Goal: Task Accomplishment & Management: Complete application form

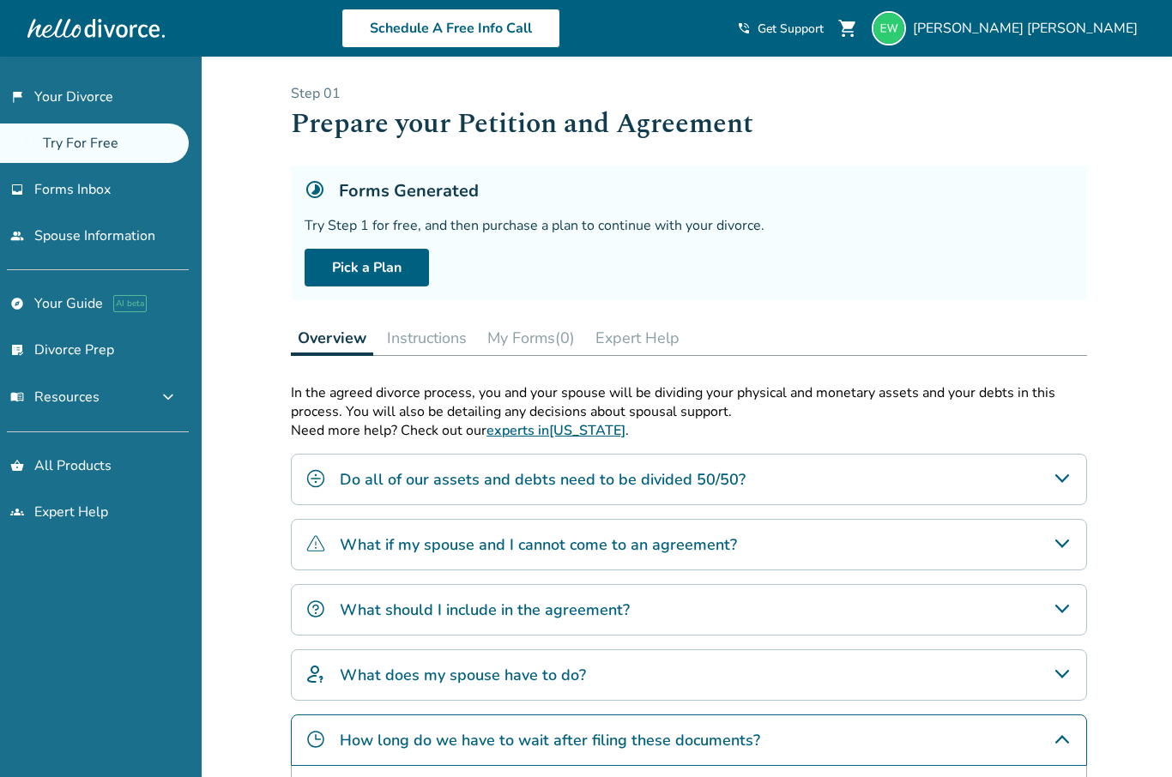
click at [69, 100] on link "flag_2 Your Divorce" at bounding box center [94, 96] width 189 height 39
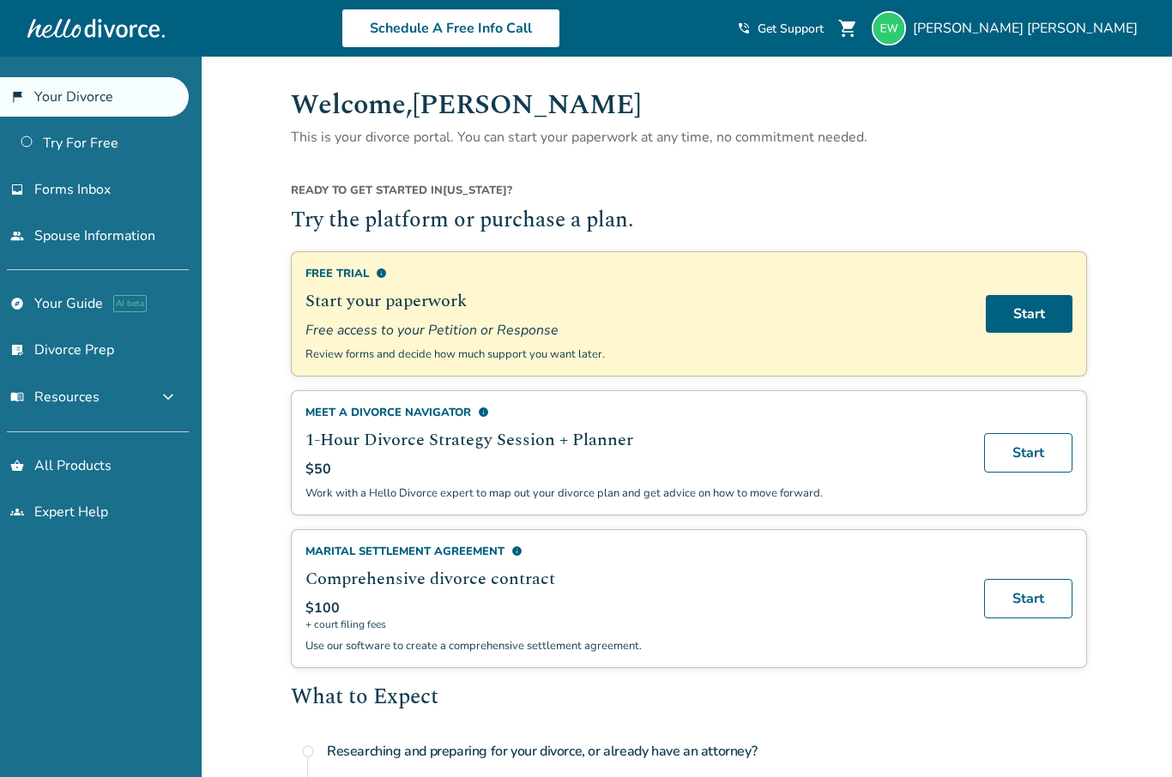
click at [1057, 11] on div "[PERSON_NAME]" at bounding box center [1008, 28] width 273 height 34
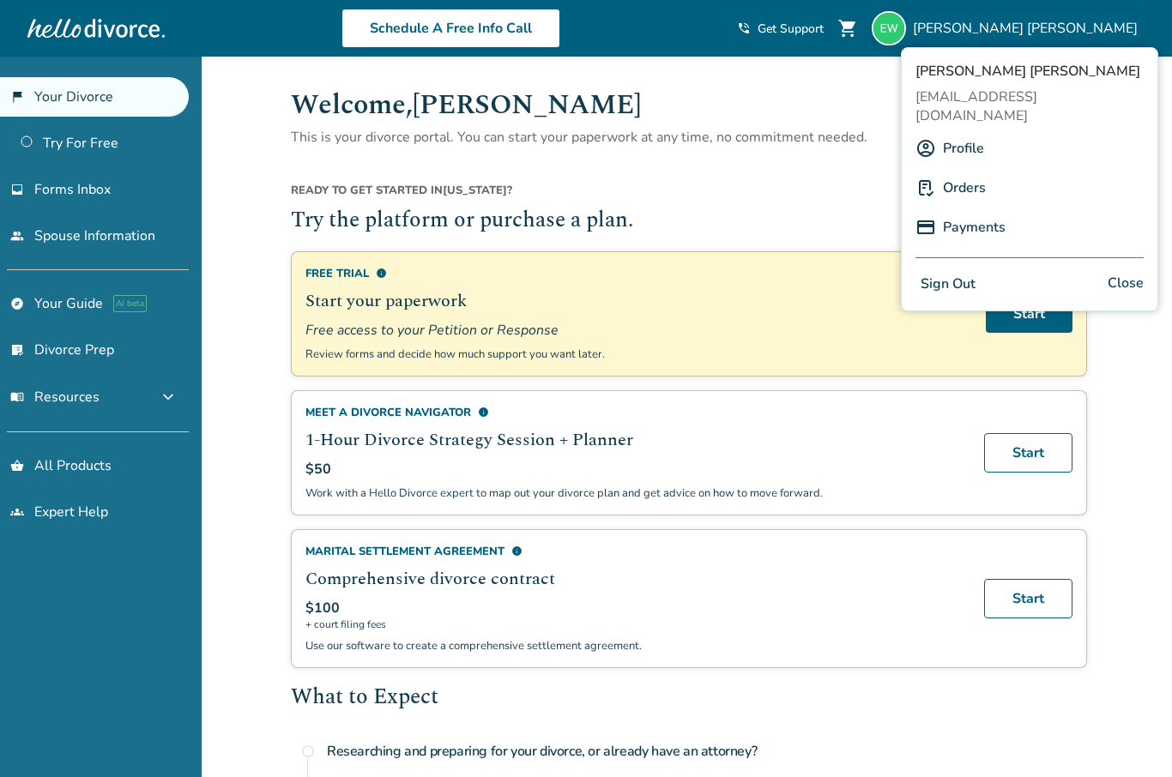
click at [967, 212] on link "Payments" at bounding box center [974, 227] width 63 height 33
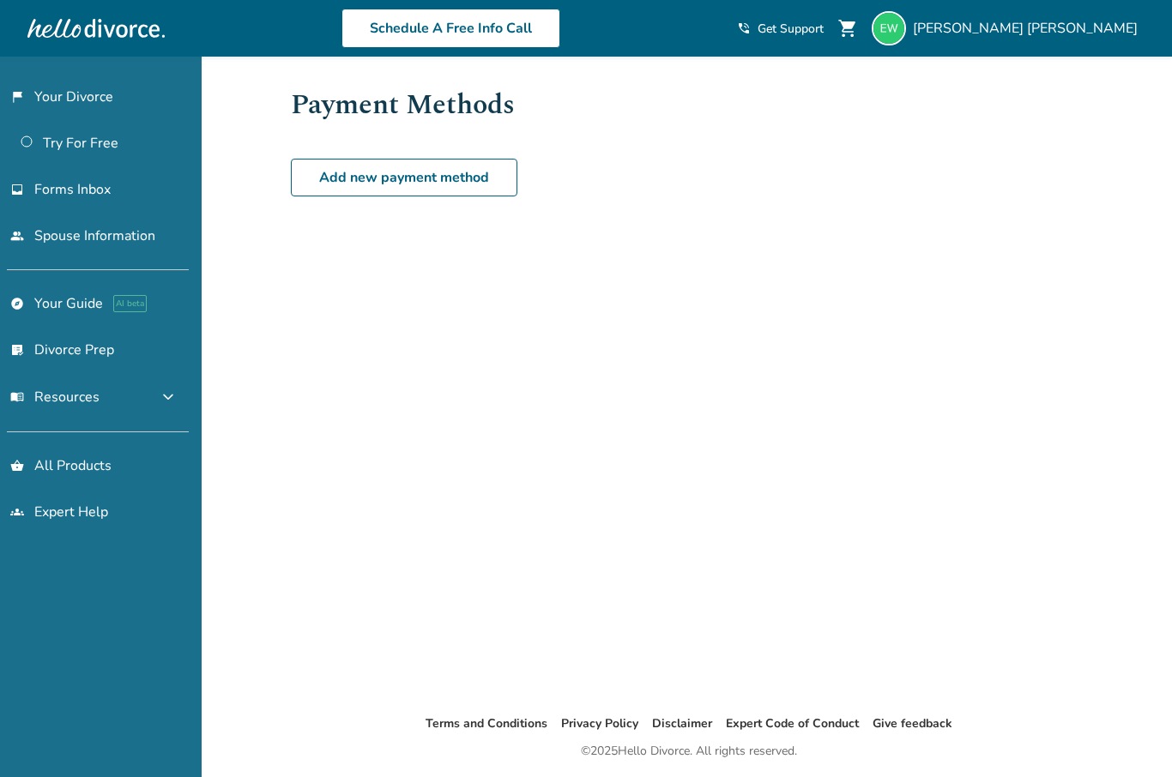
click at [1062, 38] on span "[PERSON_NAME]" at bounding box center [1029, 28] width 232 height 19
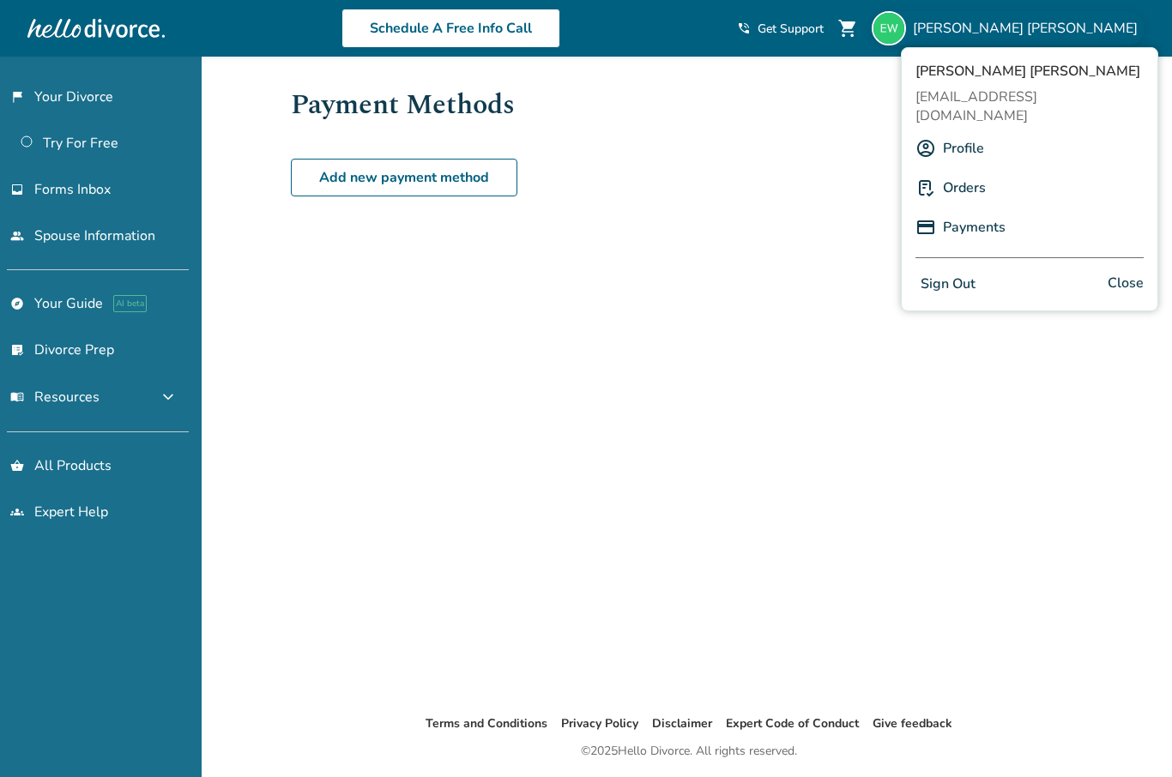
click at [952, 172] on link "Orders" at bounding box center [964, 188] width 43 height 33
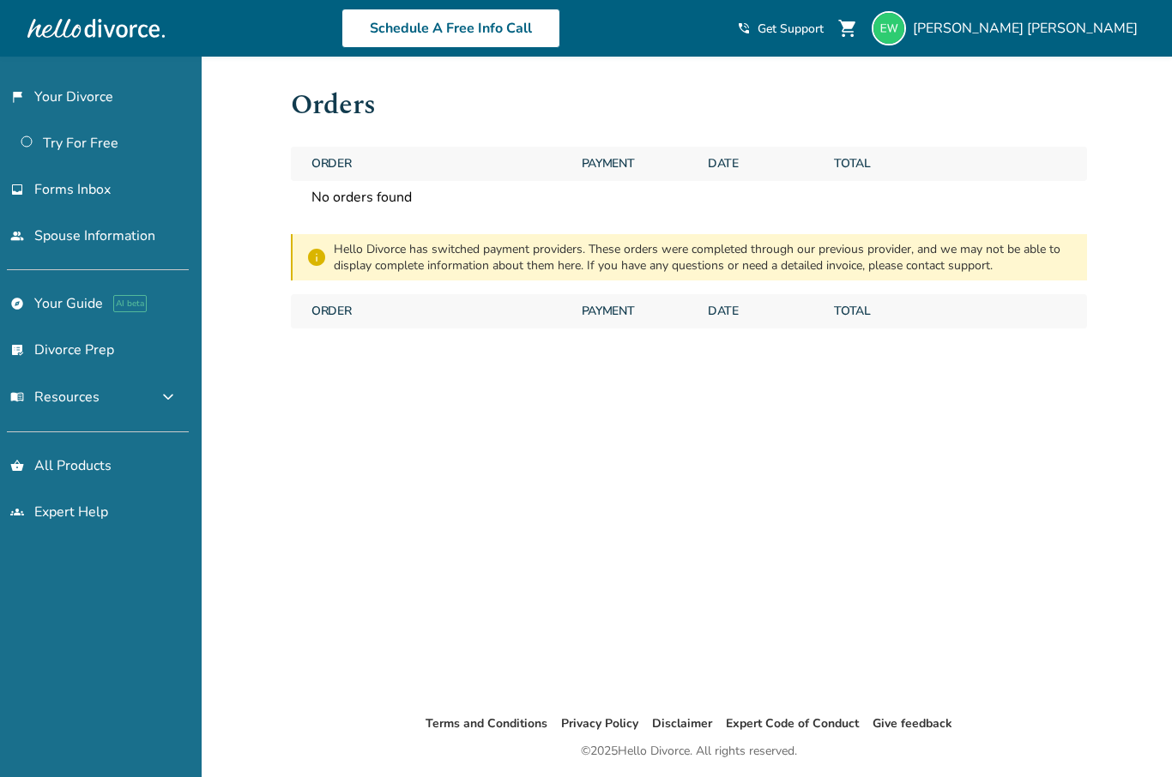
click at [906, 24] on img at bounding box center [889, 28] width 34 height 34
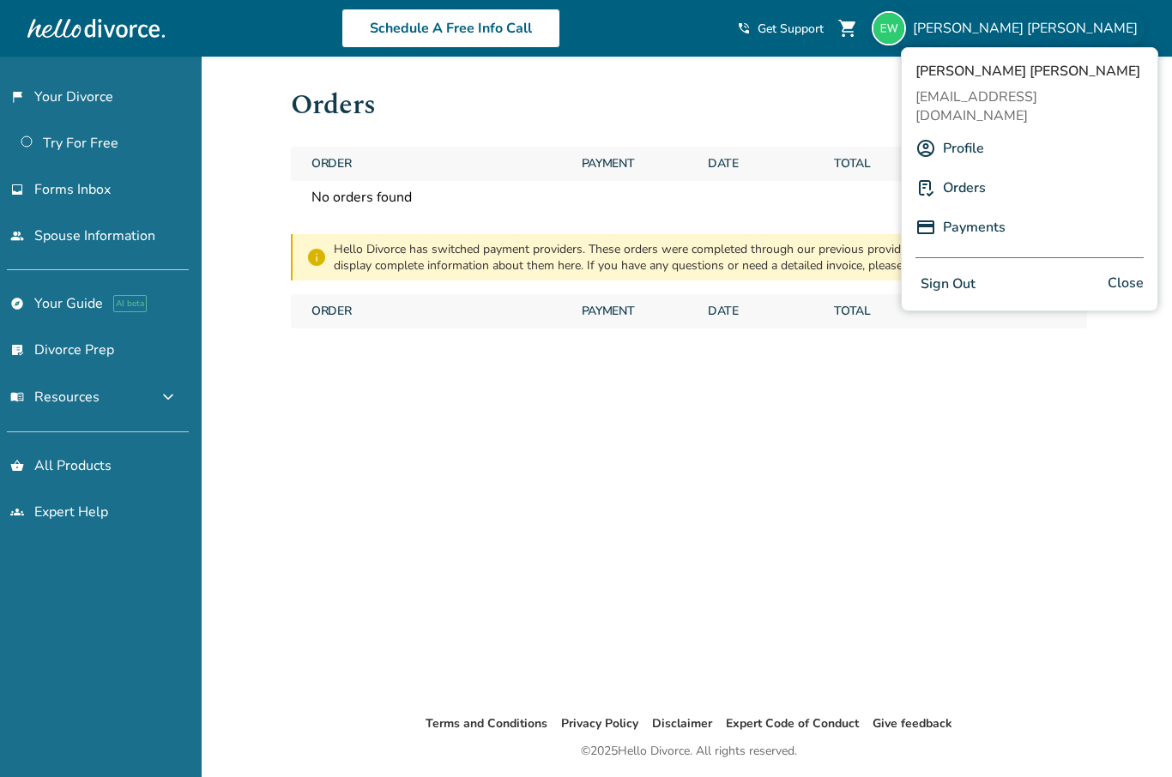
click at [949, 132] on link "Profile" at bounding box center [963, 148] width 41 height 33
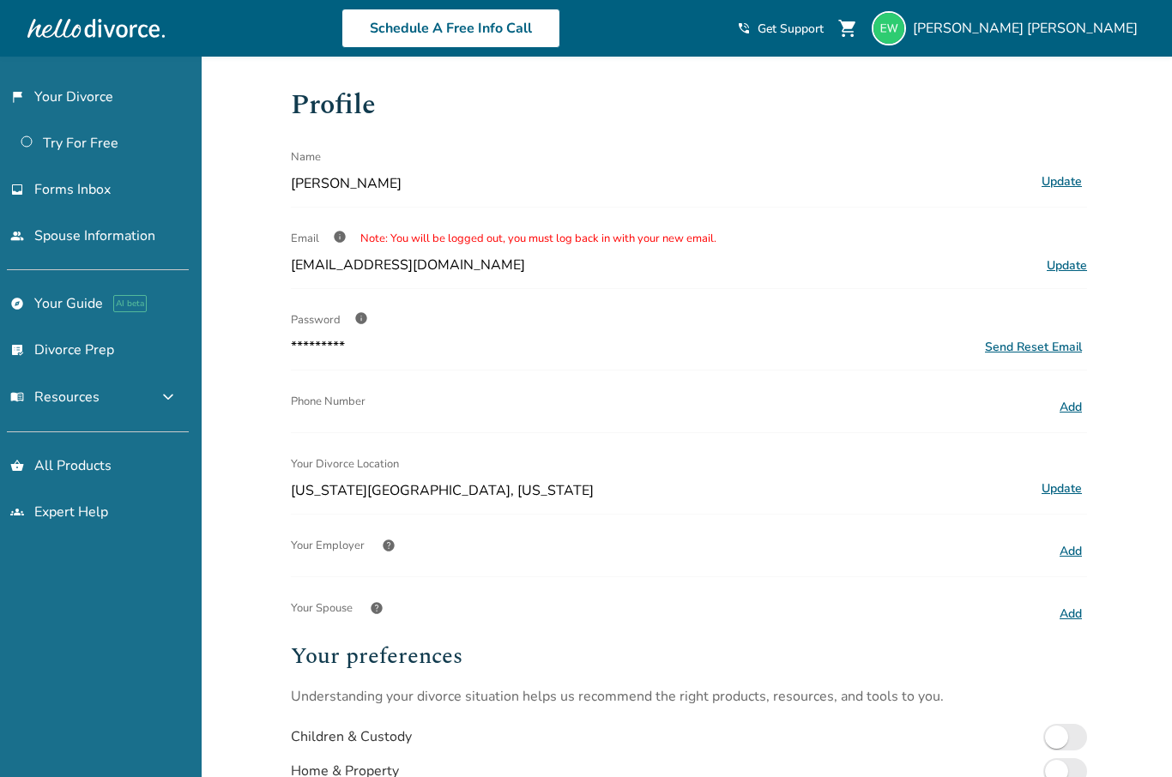
click at [57, 93] on link "flag_2 Your Divorce" at bounding box center [94, 96] width 189 height 39
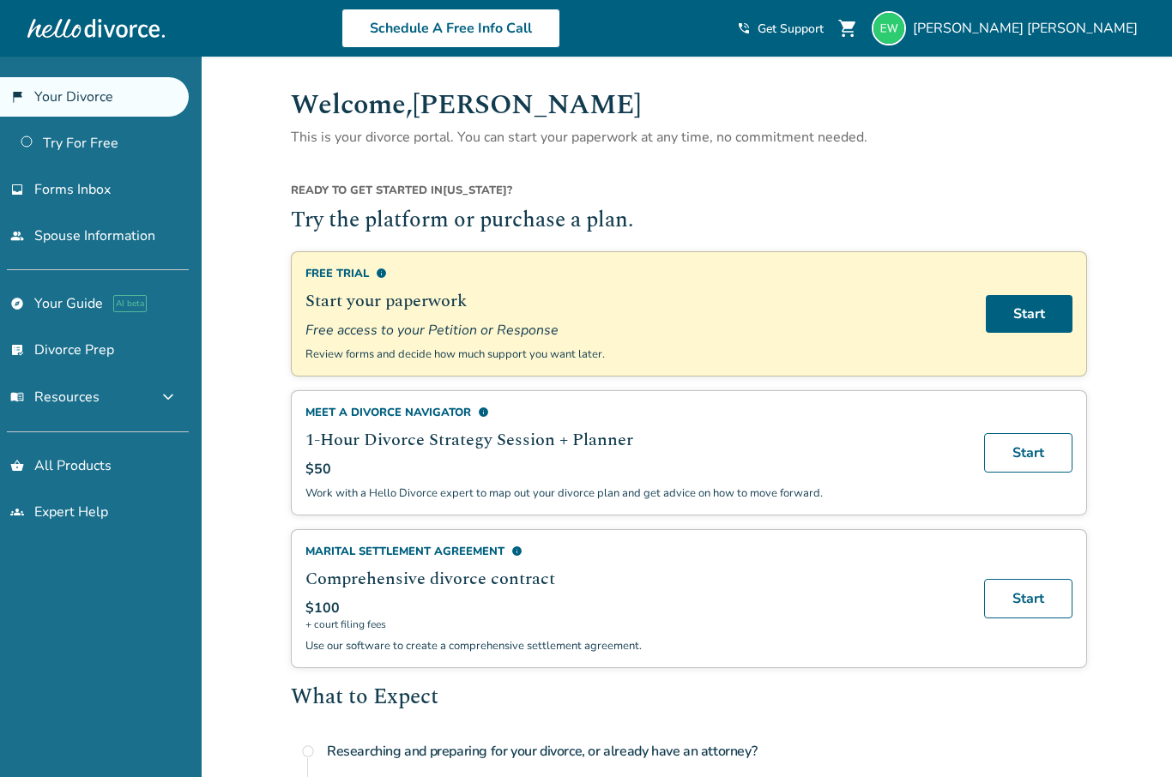
click at [1033, 310] on link "Start" at bounding box center [1029, 314] width 87 height 38
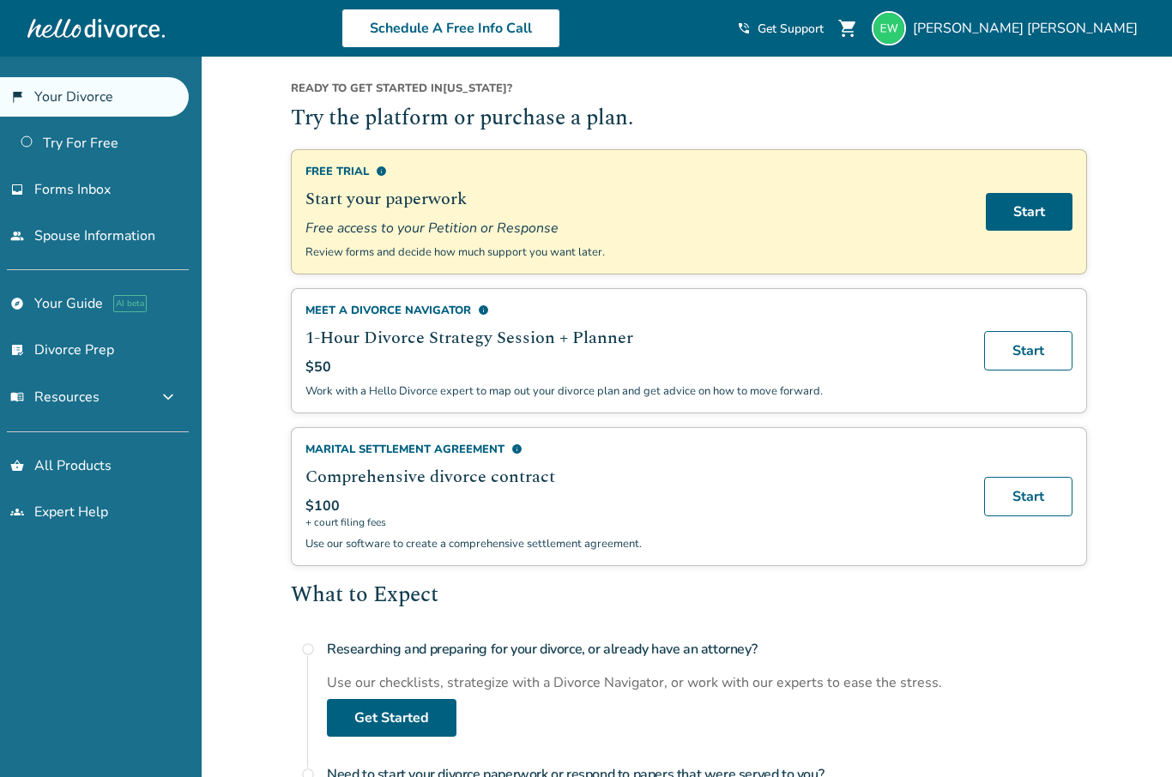
click at [1040, 210] on link "Start" at bounding box center [1029, 212] width 87 height 38
